Goal: Navigation & Orientation: Find specific page/section

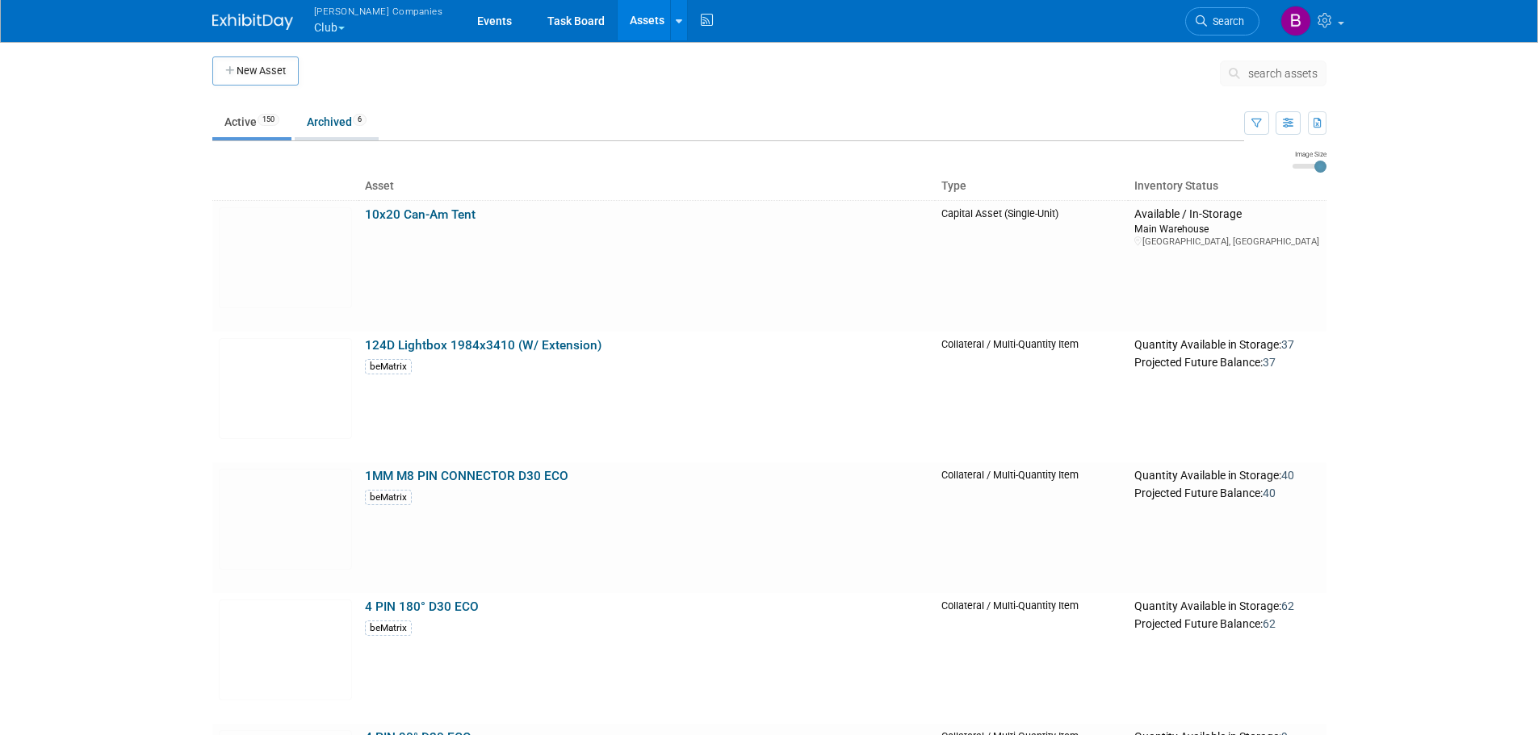
click at [325, 125] on link "Archived 6" at bounding box center [337, 122] width 84 height 31
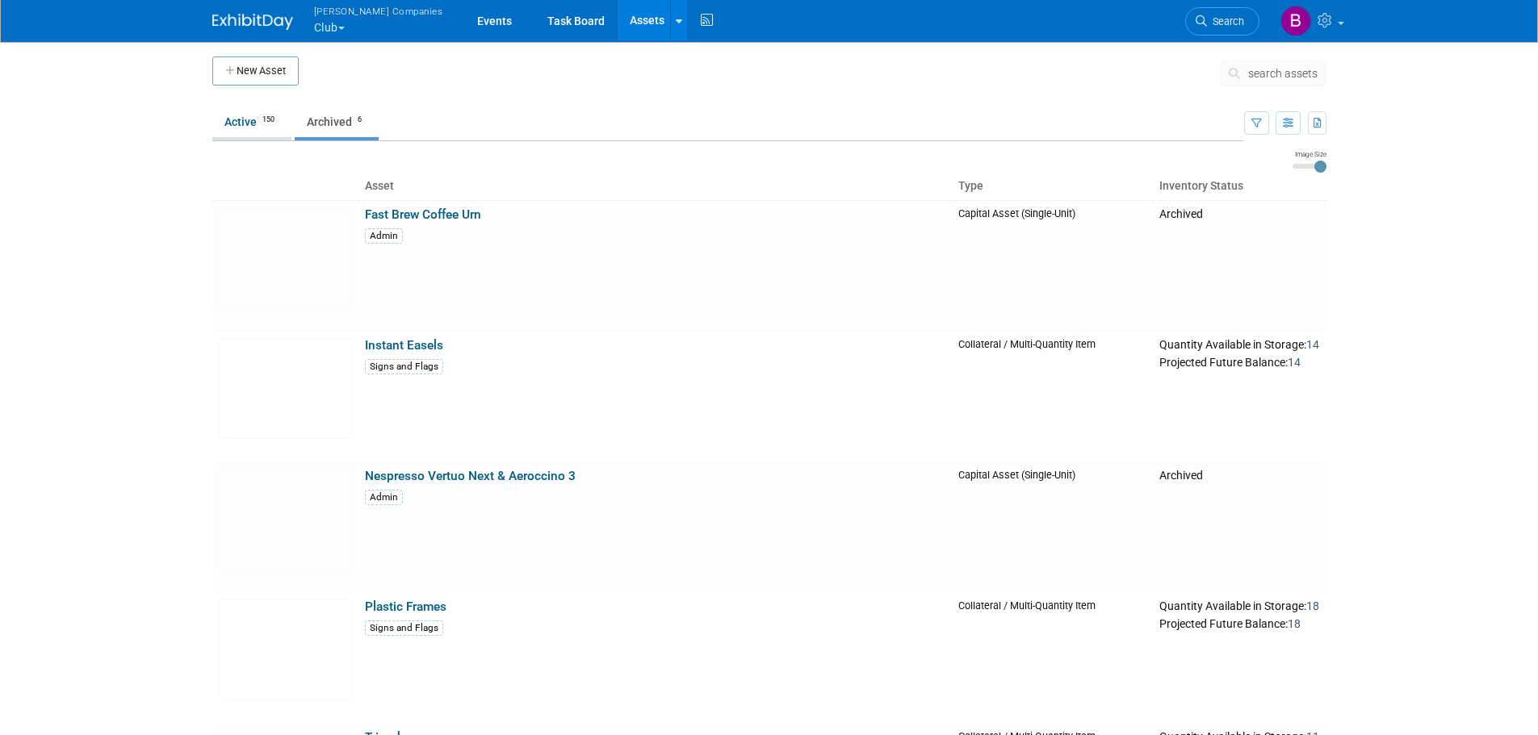
click at [263, 118] on span "150" at bounding box center [269, 120] width 22 height 12
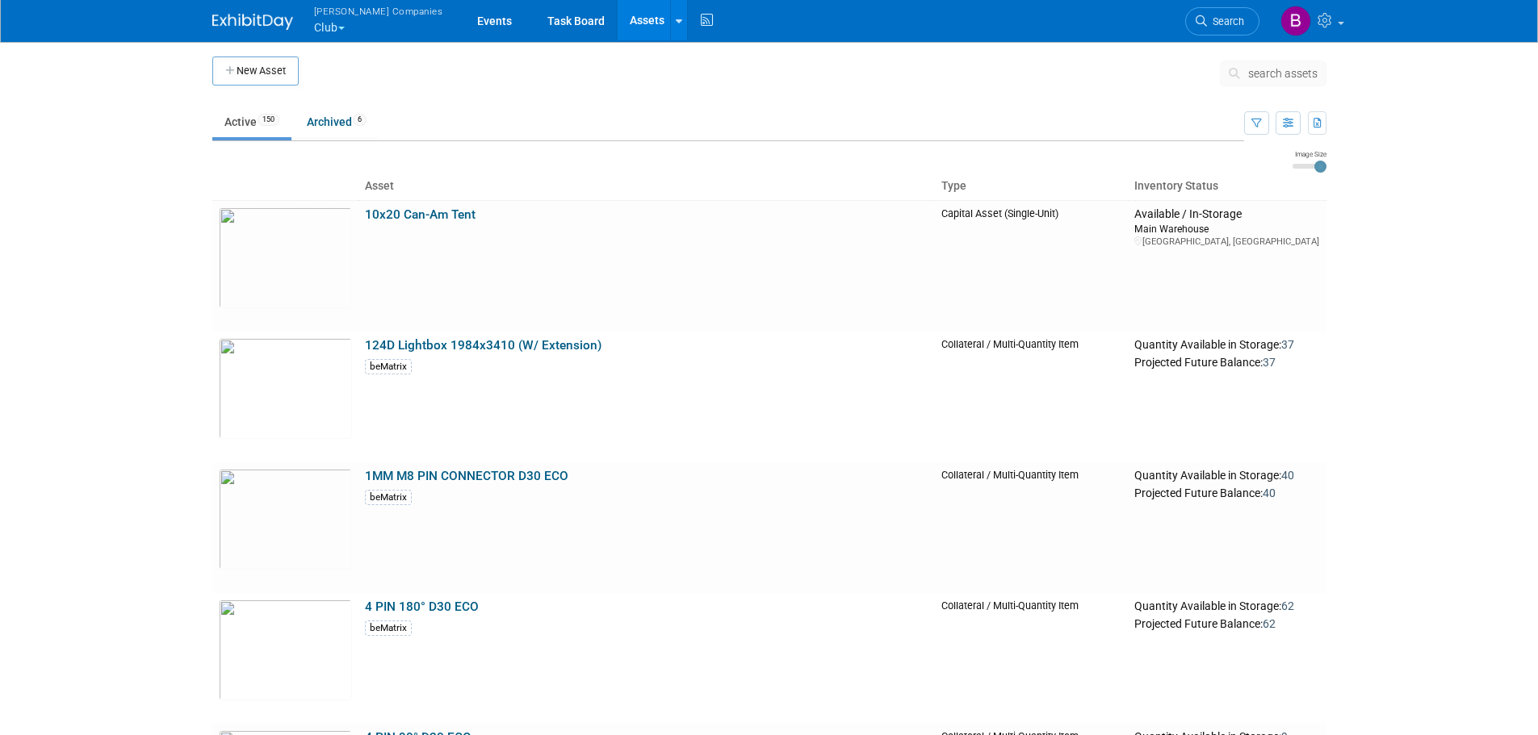
click at [350, 22] on button "Warnert Companies Club" at bounding box center [387, 21] width 151 height 42
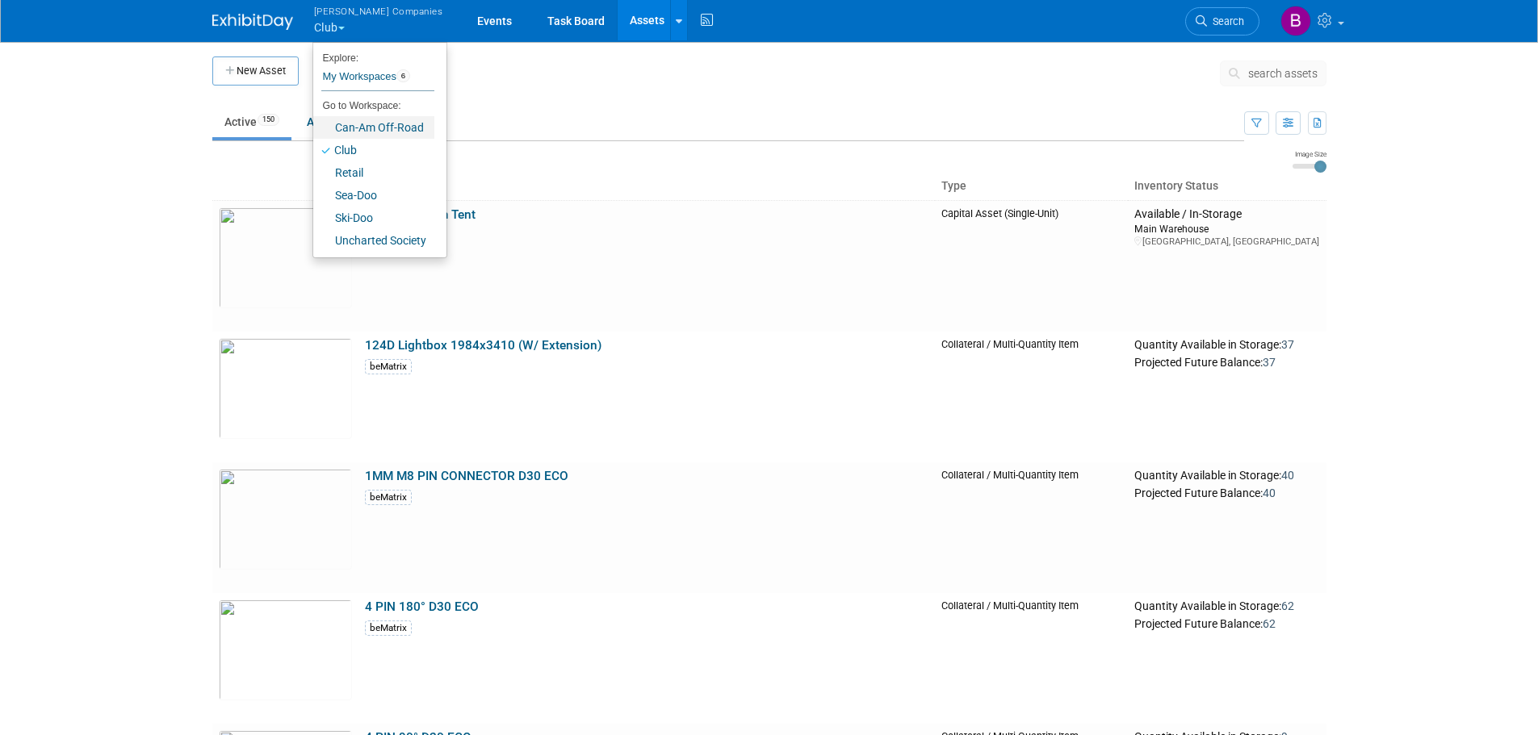
click at [352, 131] on link "Can-Am Off-Road" at bounding box center [373, 127] width 121 height 23
